Goal: Transaction & Acquisition: Book appointment/travel/reservation

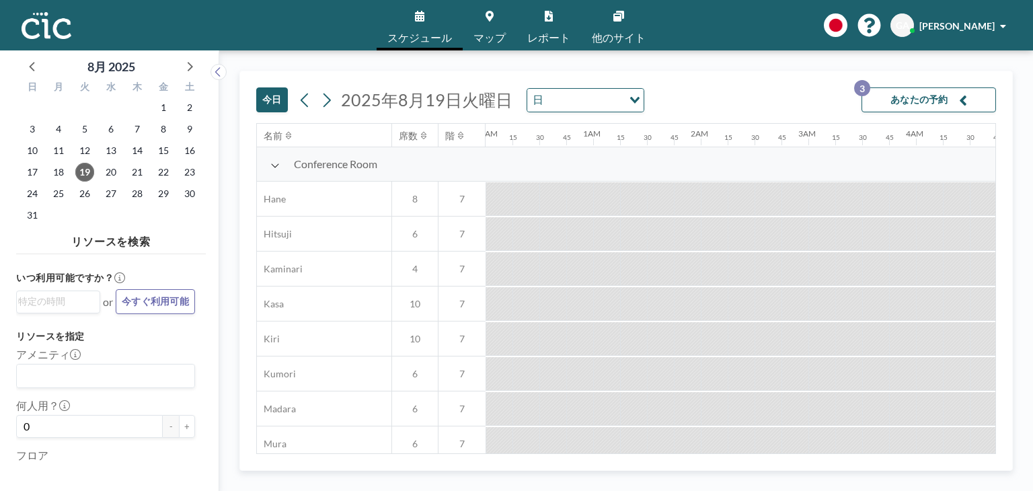
scroll to position [0, 1856]
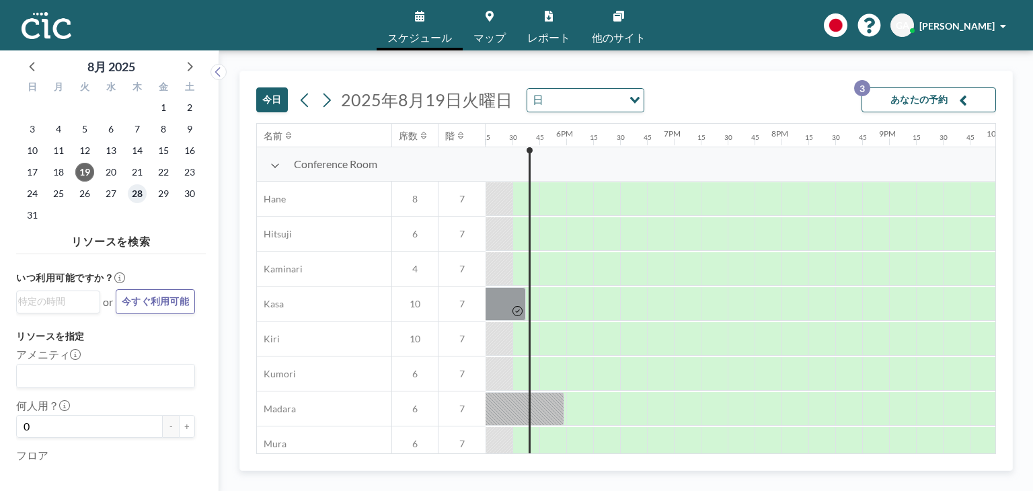
click at [145, 190] on span "28" at bounding box center [137, 193] width 19 height 19
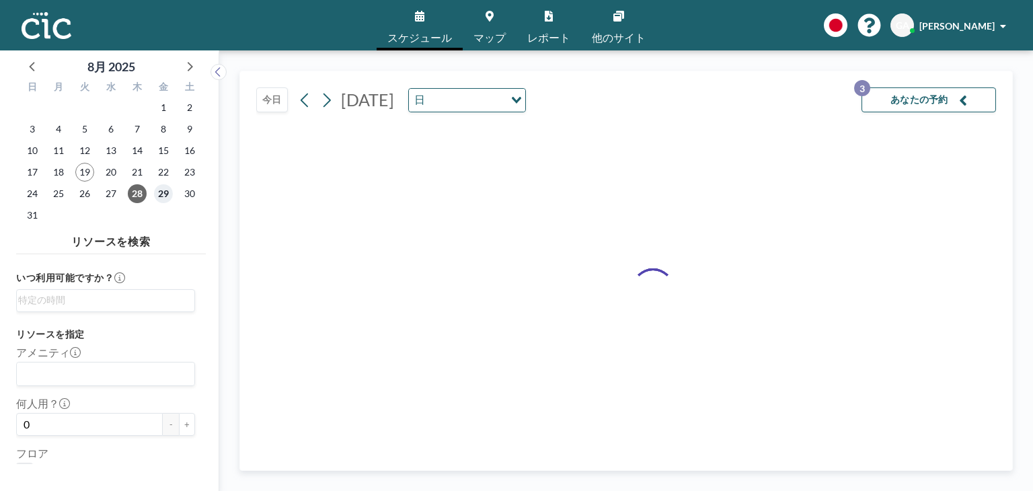
click at [163, 194] on span "29" at bounding box center [163, 193] width 19 height 19
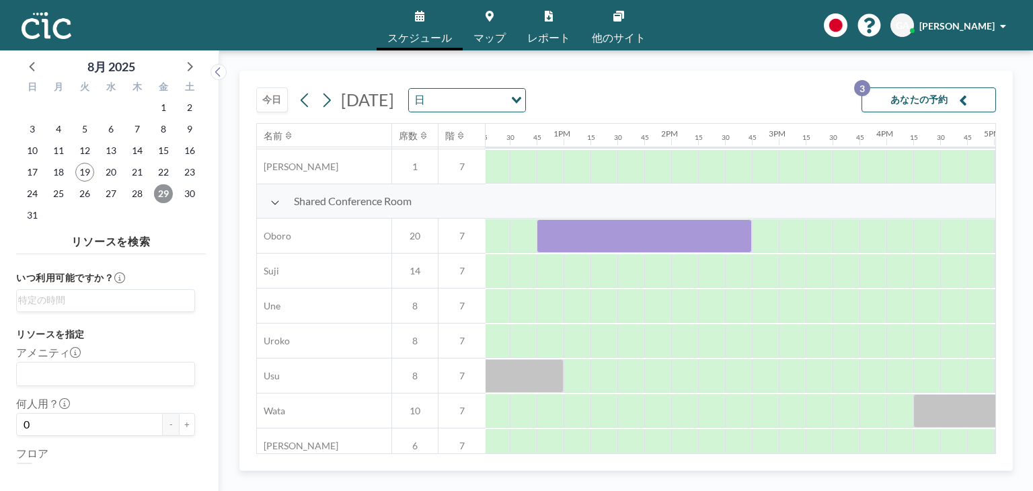
scroll to position [941, 1323]
click at [764, 233] on div at bounding box center [762, 236] width 27 height 34
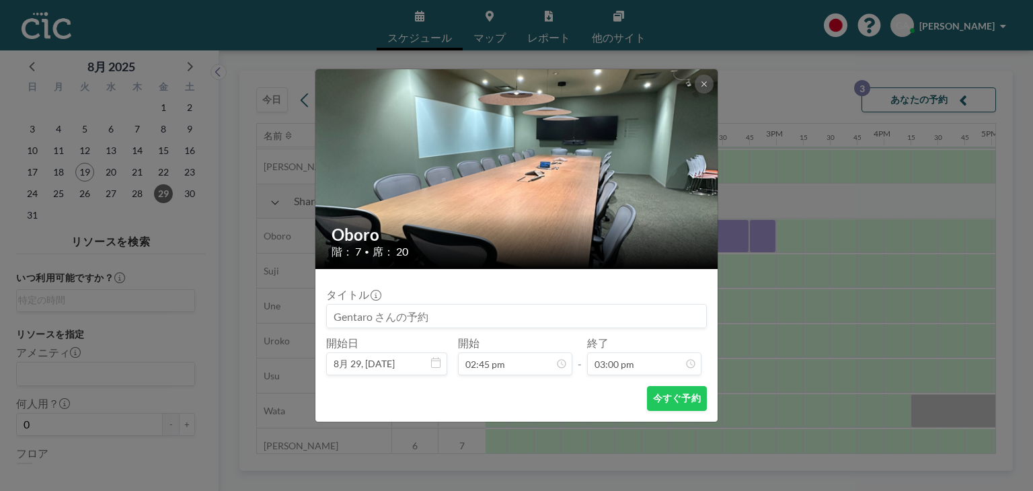
click at [764, 233] on div "Oboro 階： 7 • 席： 20 タイトル 開始日 8月 29, [DATE] 開始 02:45 pm - 終了 03:00 pm 今すぐ予約" at bounding box center [516, 245] width 1033 height 491
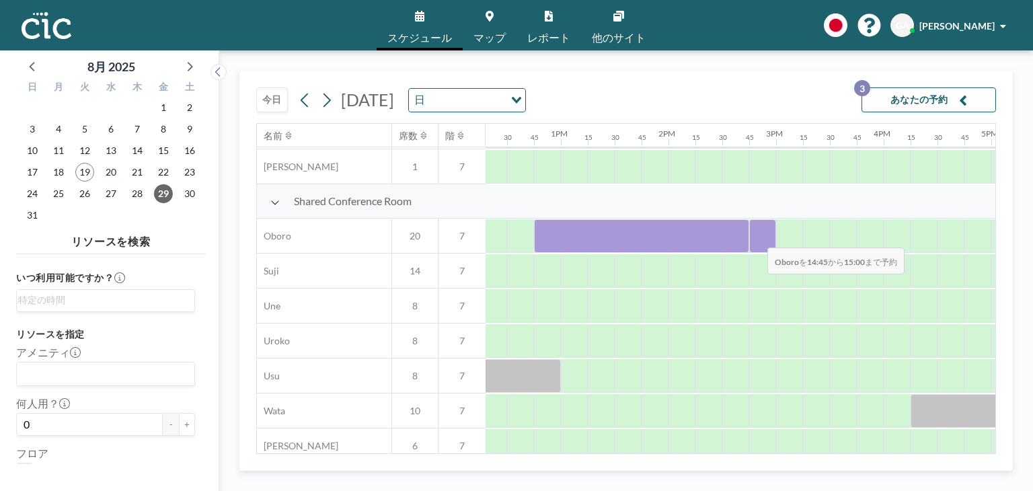
click at [757, 239] on div at bounding box center [762, 236] width 27 height 34
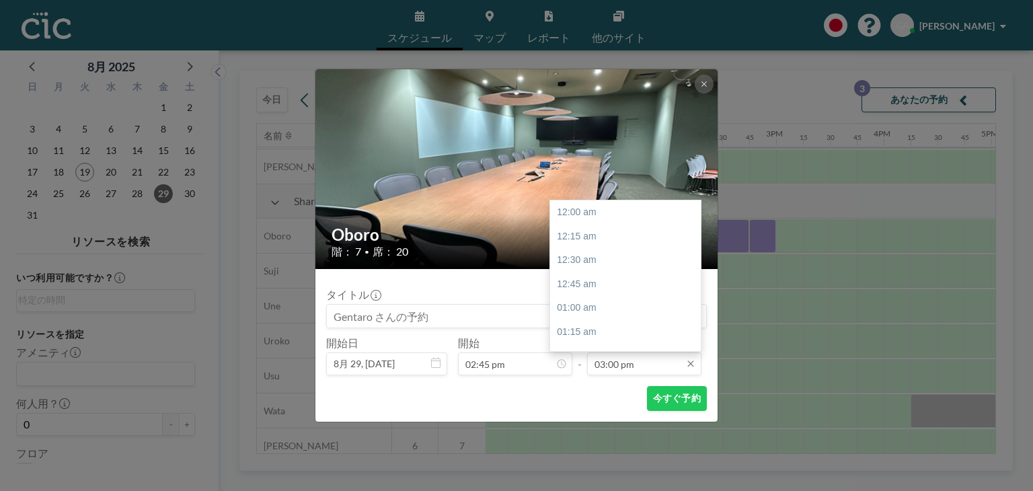
scroll to position [1436, 0]
click at [627, 301] on div "04:00 pm" at bounding box center [628, 308] width 157 height 24
type input "04:00 pm"
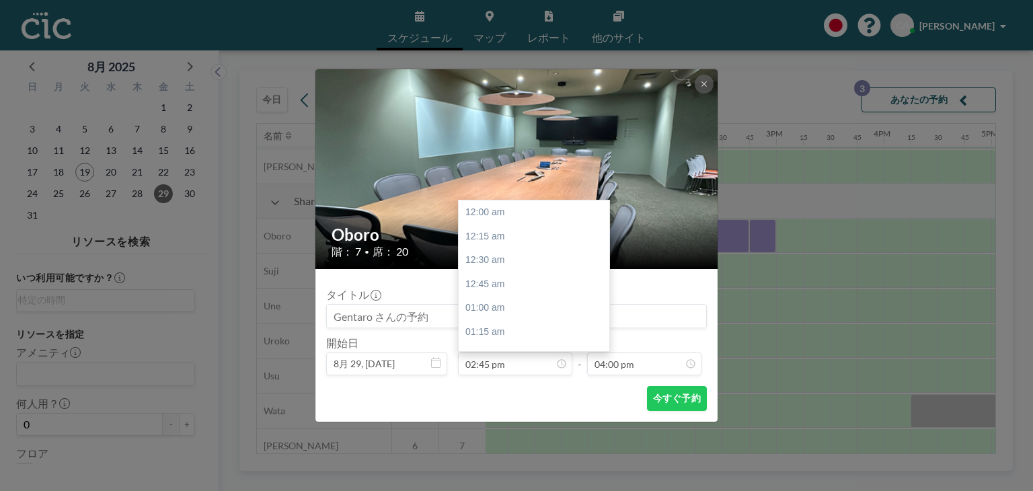
scroll to position [1412, 0]
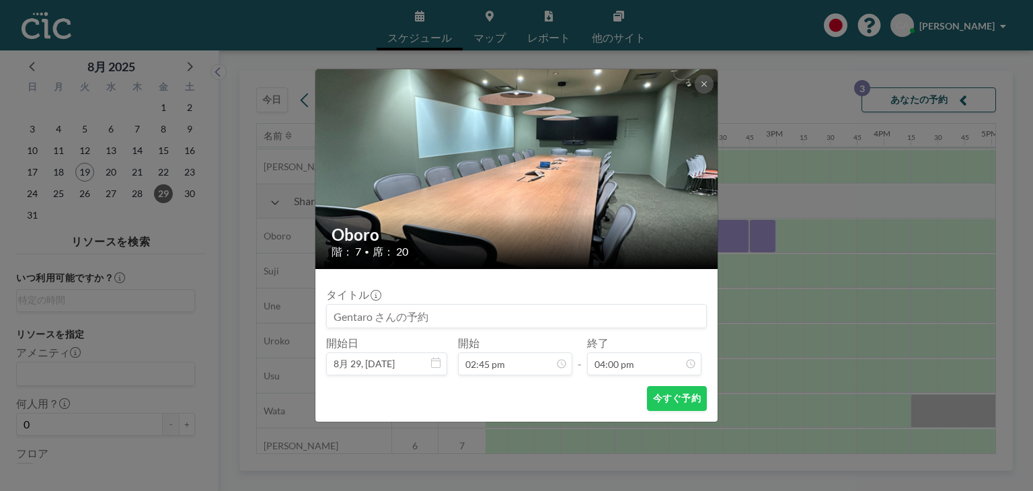
click at [477, 312] on input at bounding box center [516, 316] width 379 height 23
type input "h"
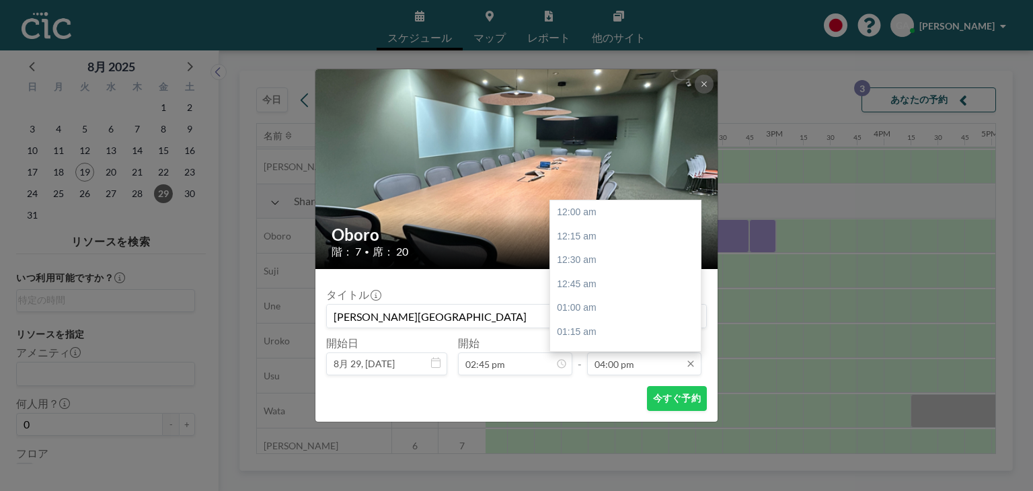
scroll to position [1532, 0]
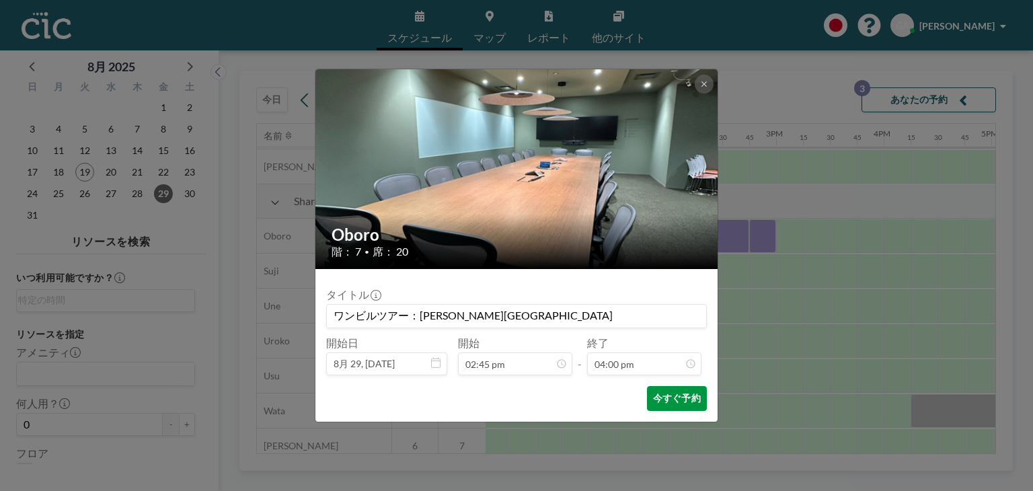
type input "ワンビルツアー：[PERSON_NAME][GEOGRAPHIC_DATA]"
click at [691, 408] on button "今すぐ予約" at bounding box center [677, 398] width 60 height 25
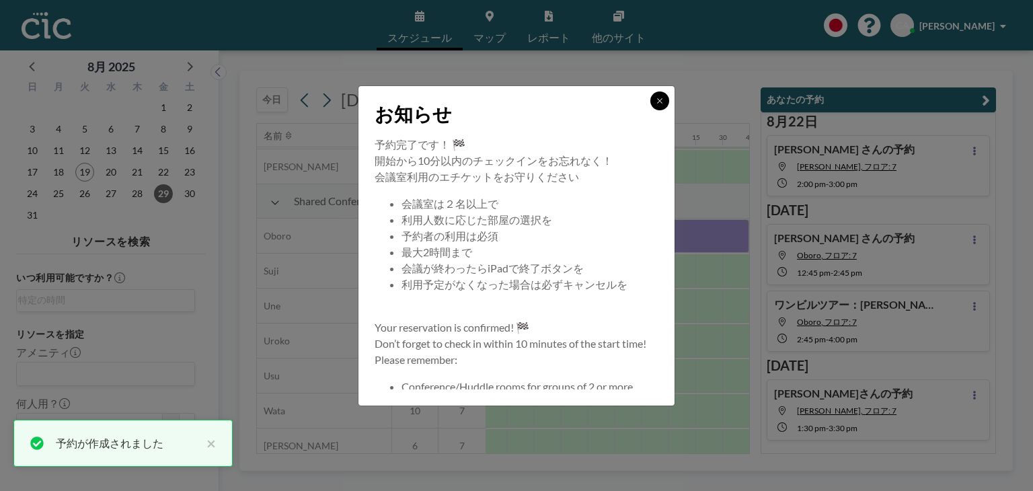
click at [658, 100] on icon at bounding box center [660, 101] width 8 height 8
